Goal: Transaction & Acquisition: Subscribe to service/newsletter

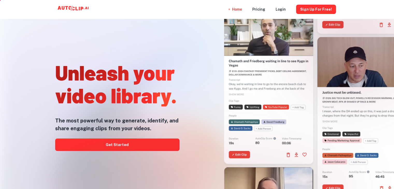
click at [149, 148] on div at bounding box center [196, 189] width 315 height 104
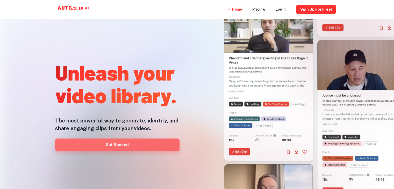
click at [111, 145] on link "Get Started" at bounding box center [117, 145] width 124 height 12
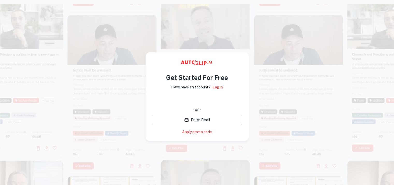
click at [164, 34] on video at bounding box center [205, 21] width 89 height 45
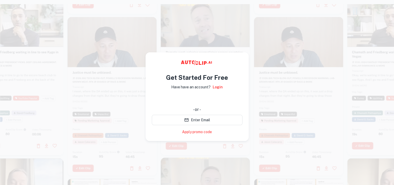
click at [192, 144] on div at bounding box center [205, 76] width 89 height 158
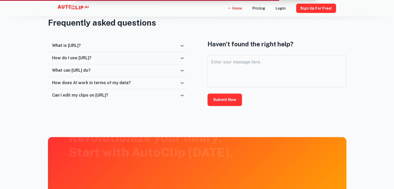
scroll to position [854, 0]
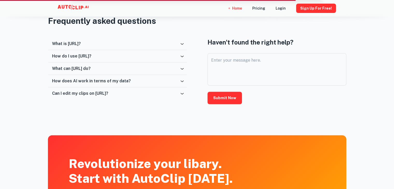
click at [179, 45] on icon at bounding box center [181, 43] width 5 height 5
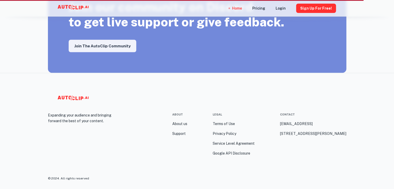
scroll to position [972, 0]
